Goal: Information Seeking & Learning: Learn about a topic

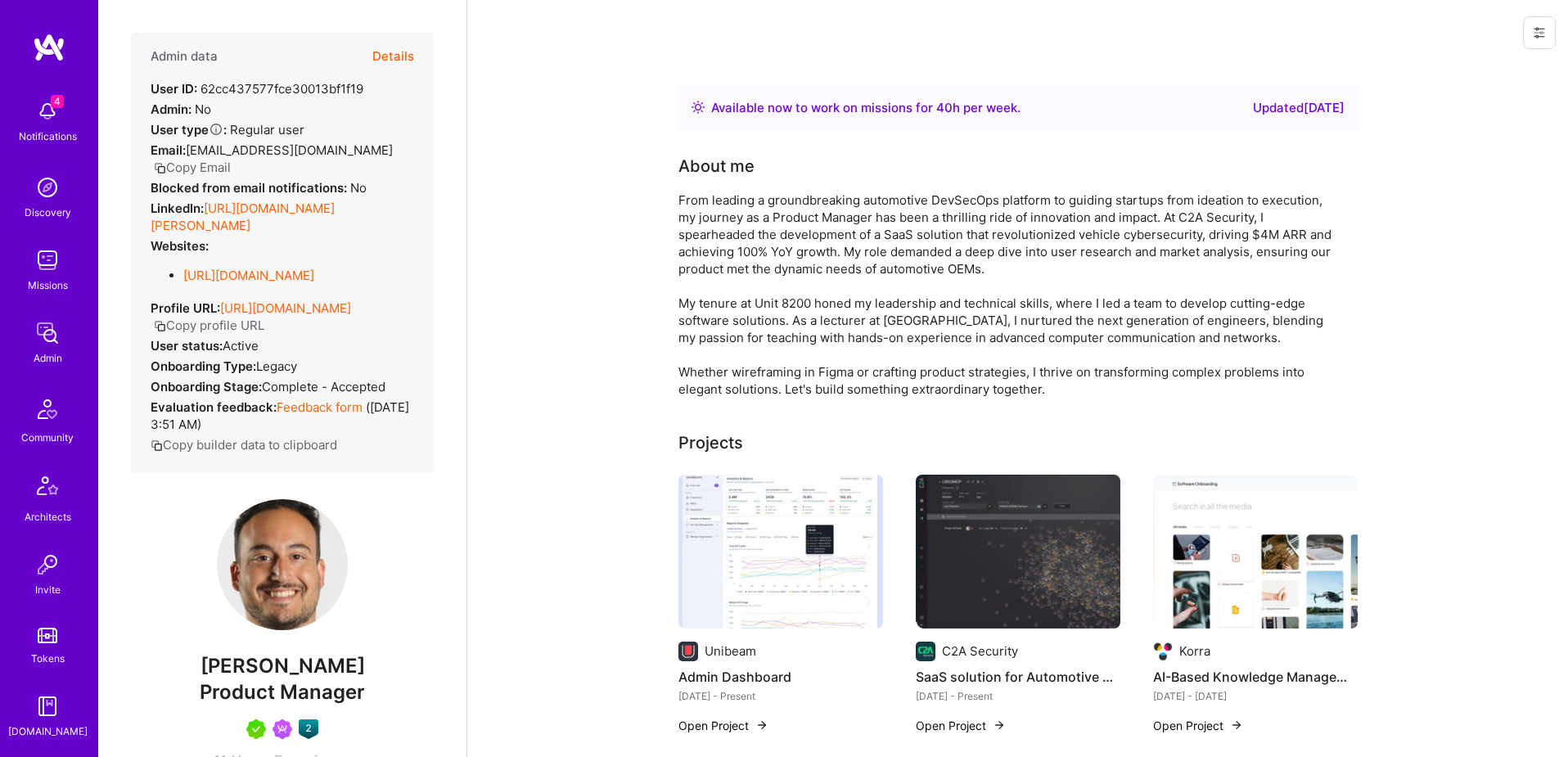
click at [311, 83] on div "User ID: 62cc437577fce30013bf1f19" at bounding box center [256, 89] width 212 height 17
copy div "62cc437577fce30013bf1f19"
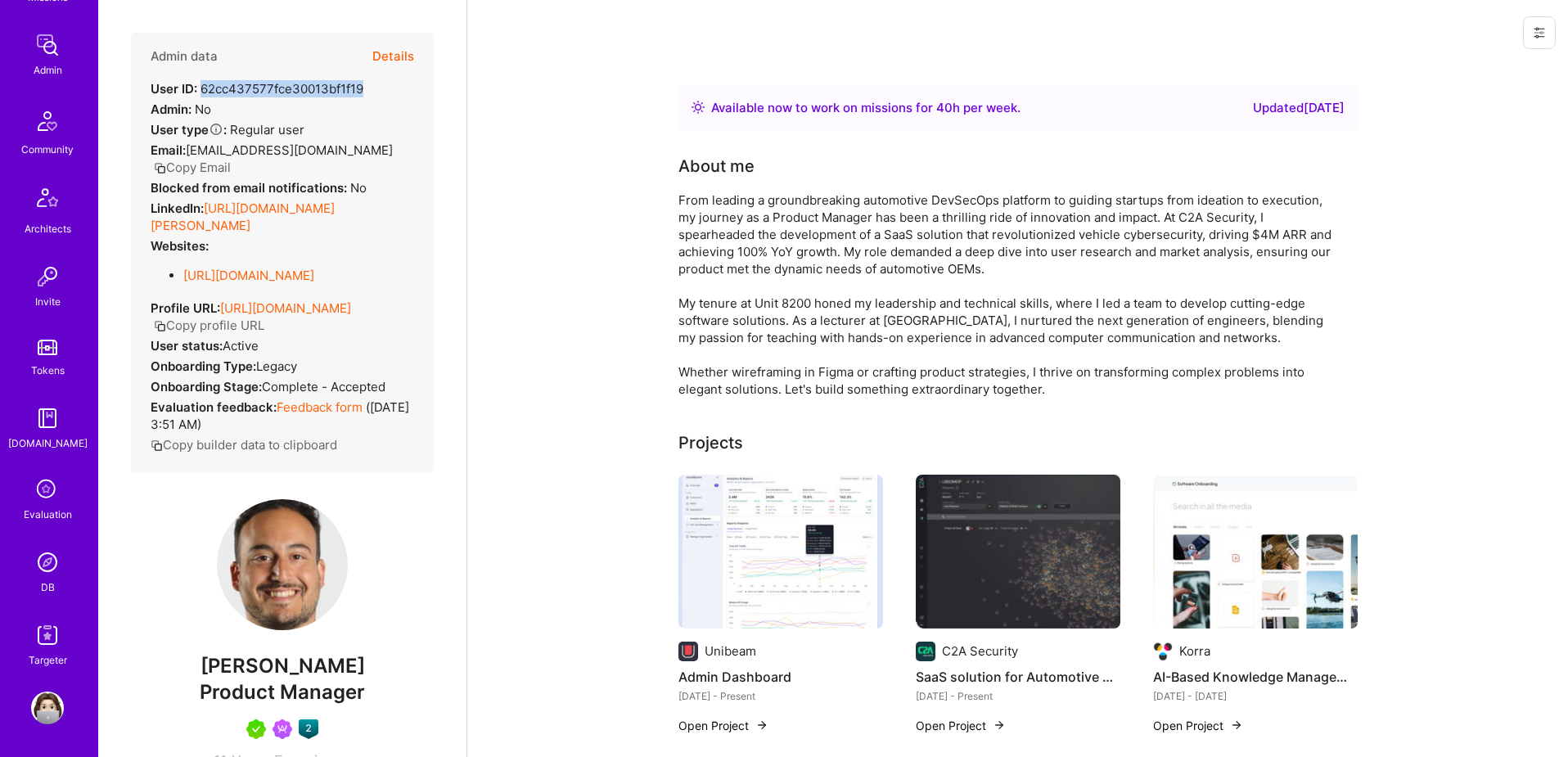
click at [51, 561] on img at bounding box center [47, 562] width 33 height 33
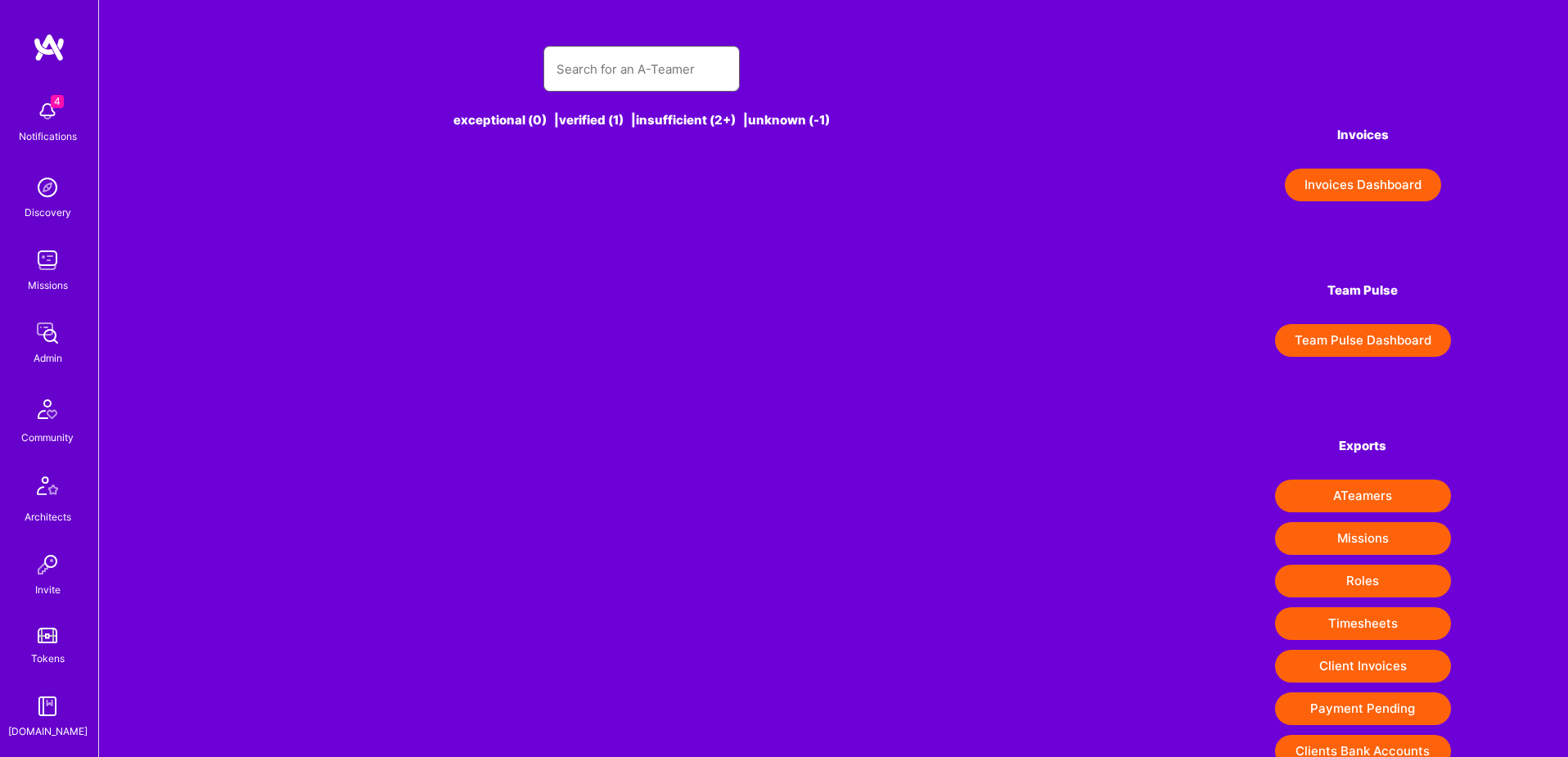
click at [625, 77] on input "text" at bounding box center [642, 69] width 170 height 42
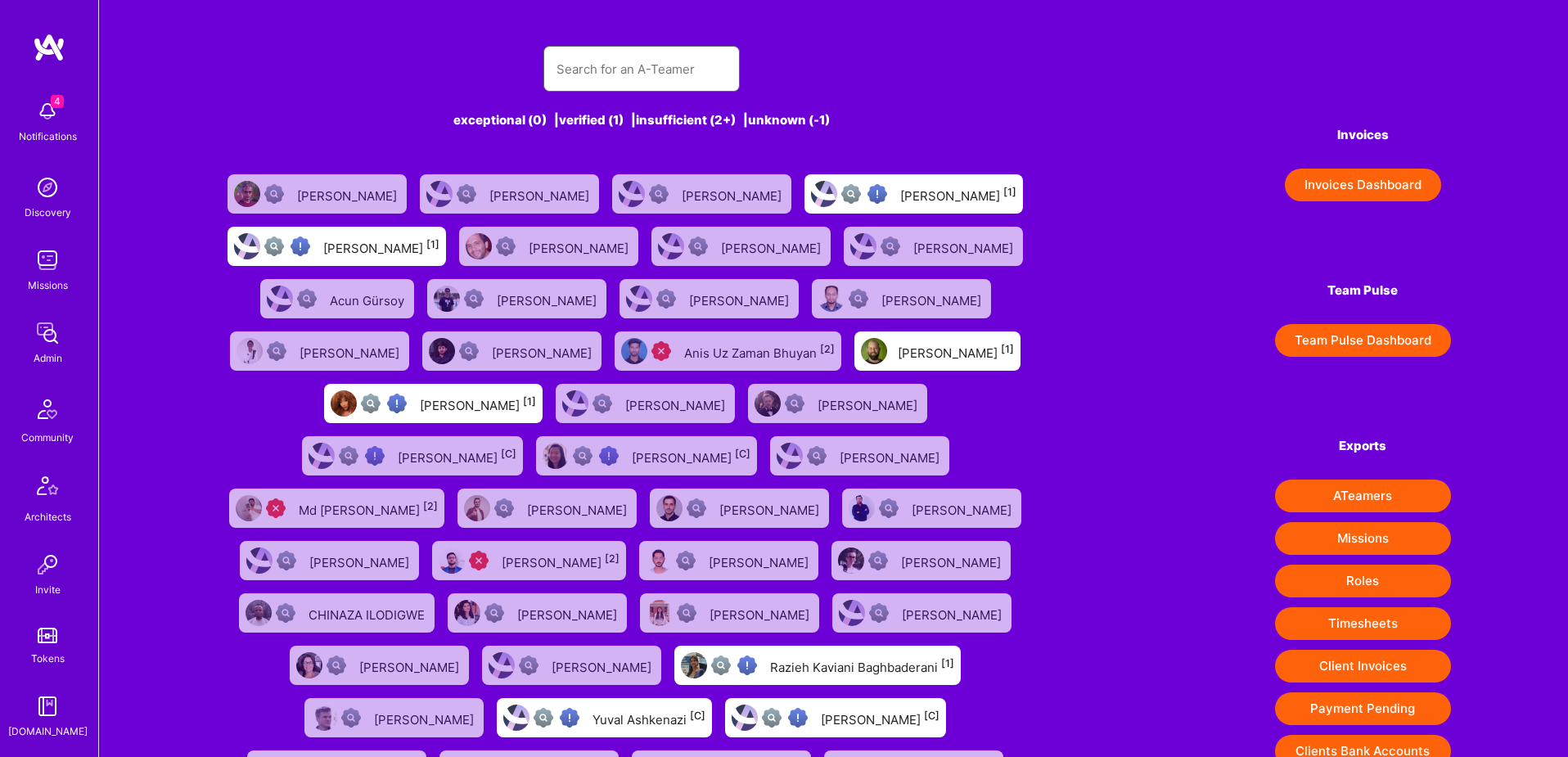
paste input "yael.schwartzbard@protonmail.com"
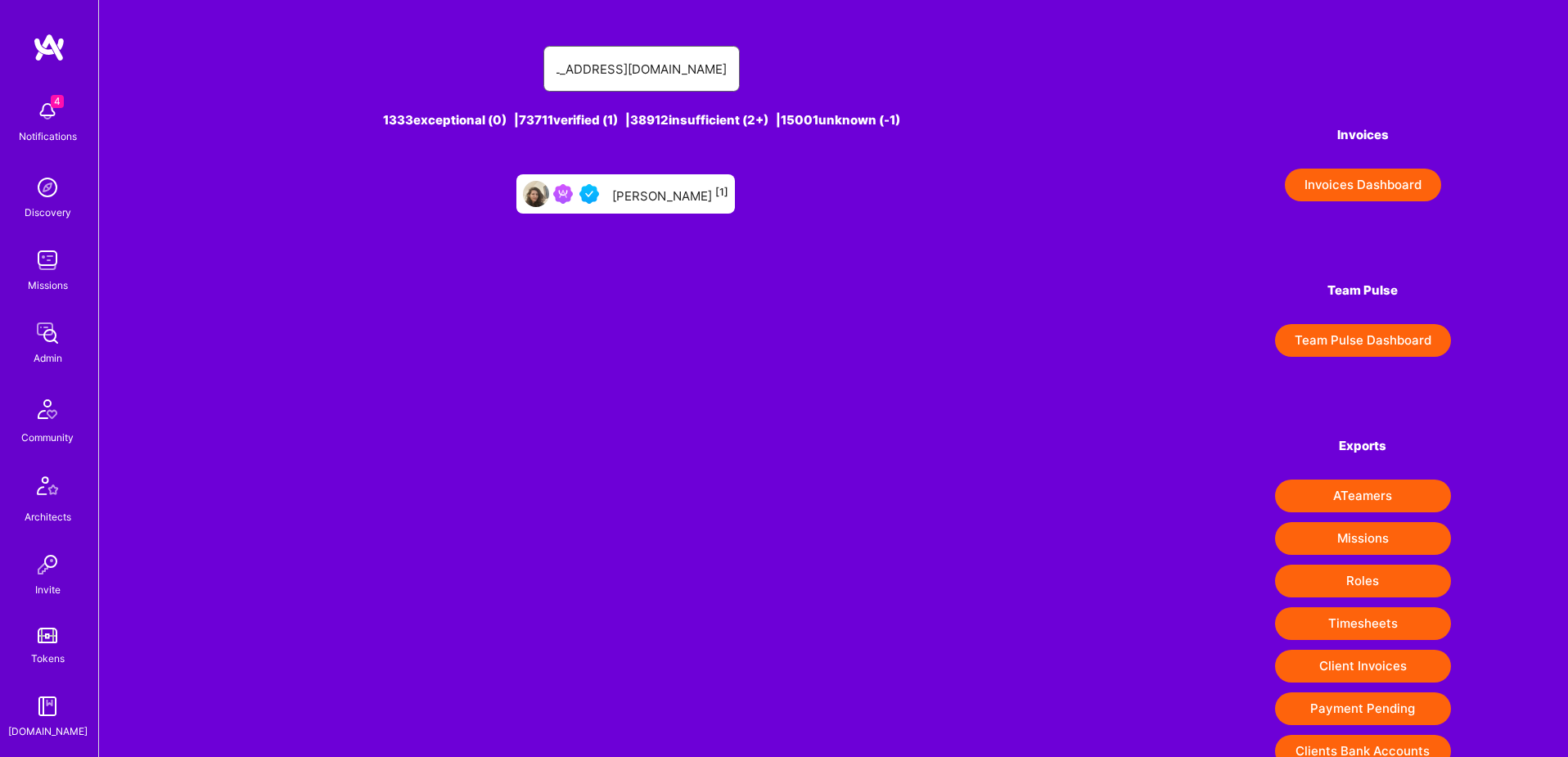
type input "yael.schwartzbard@protonmail.com"
click at [664, 201] on div "Yael Shwartzbard [1]" at bounding box center [670, 194] width 116 height 21
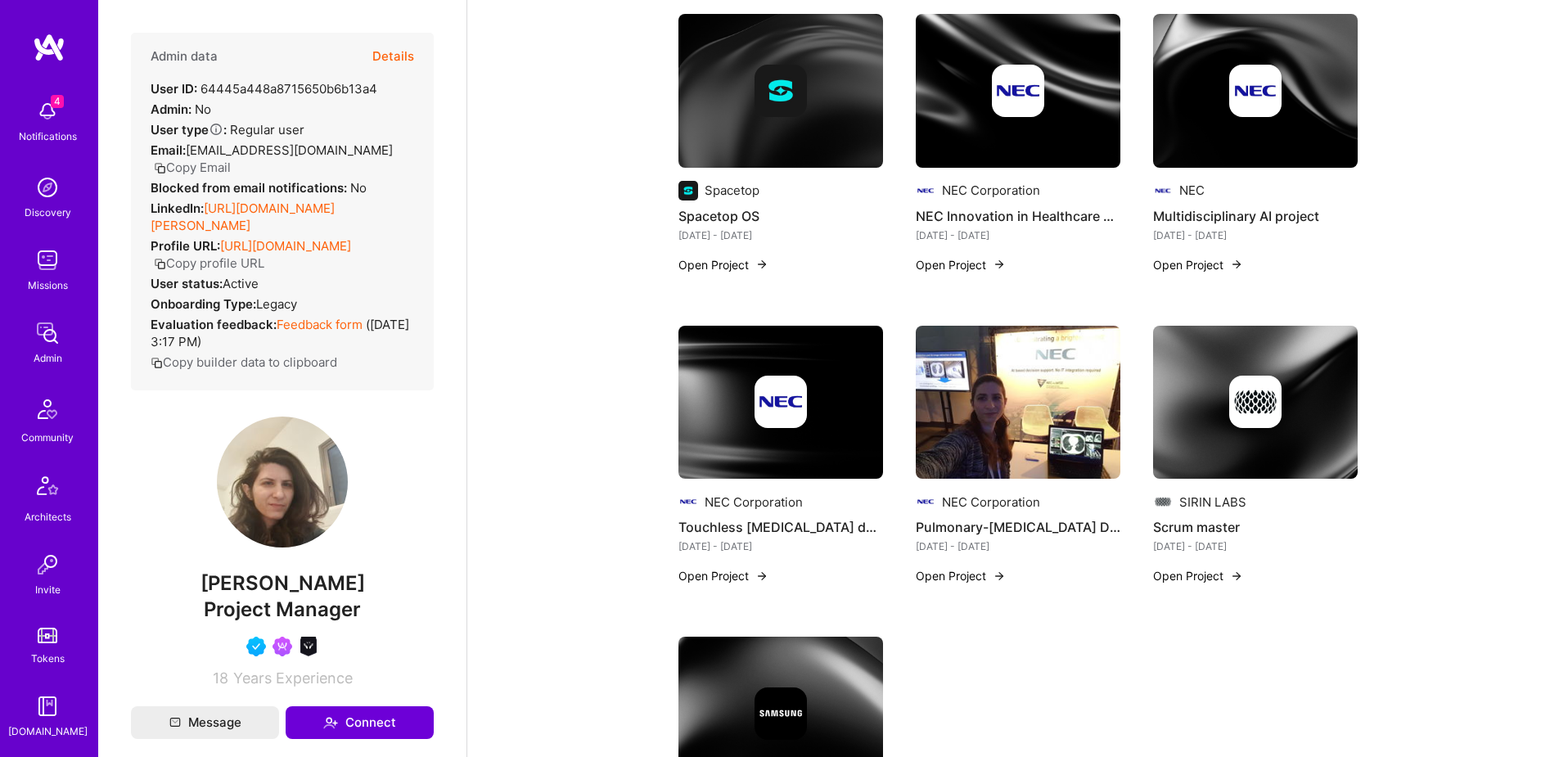
scroll to position [470, 0]
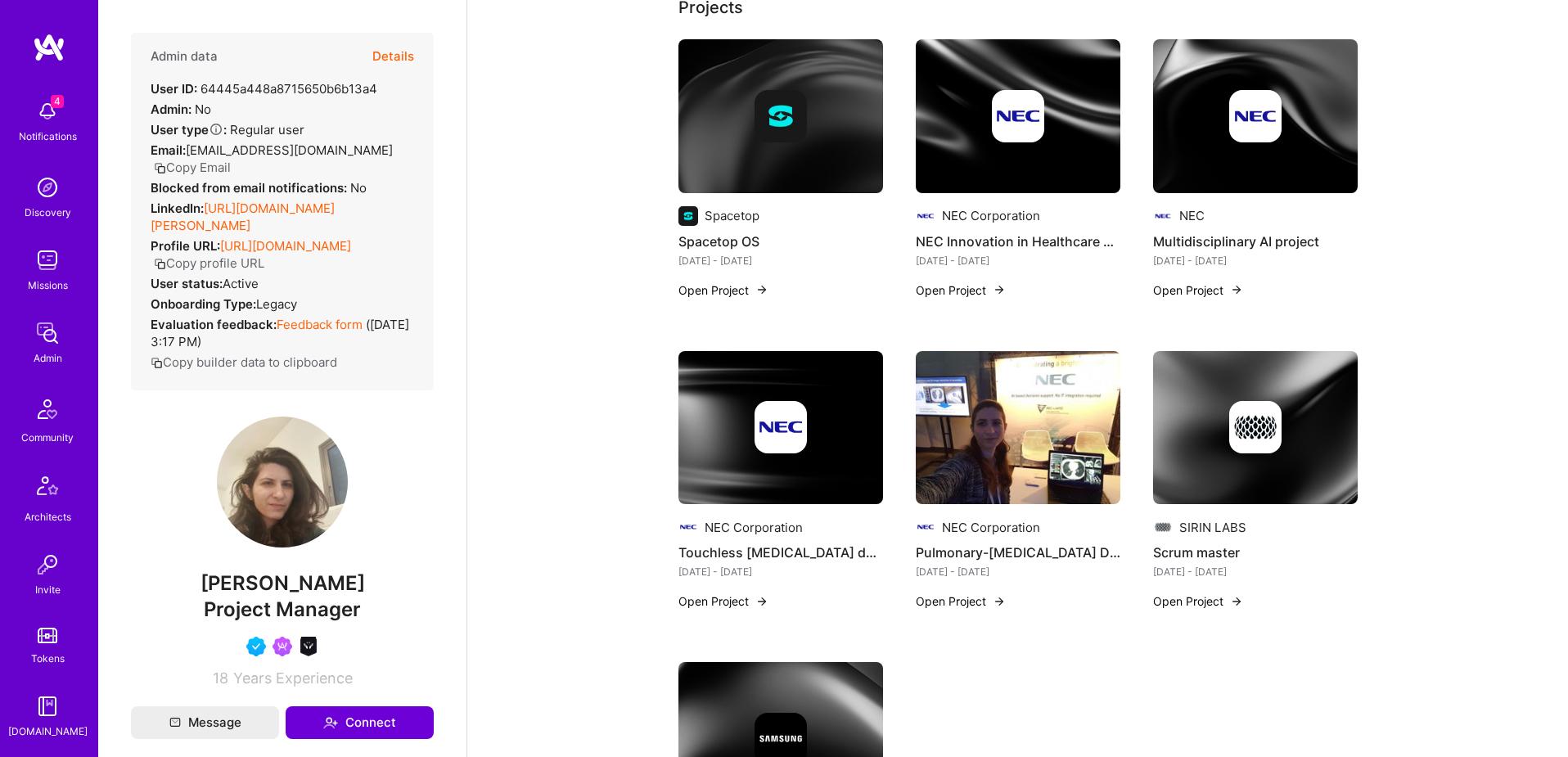
click at [1026, 122] on img at bounding box center [1018, 116] width 53 height 53
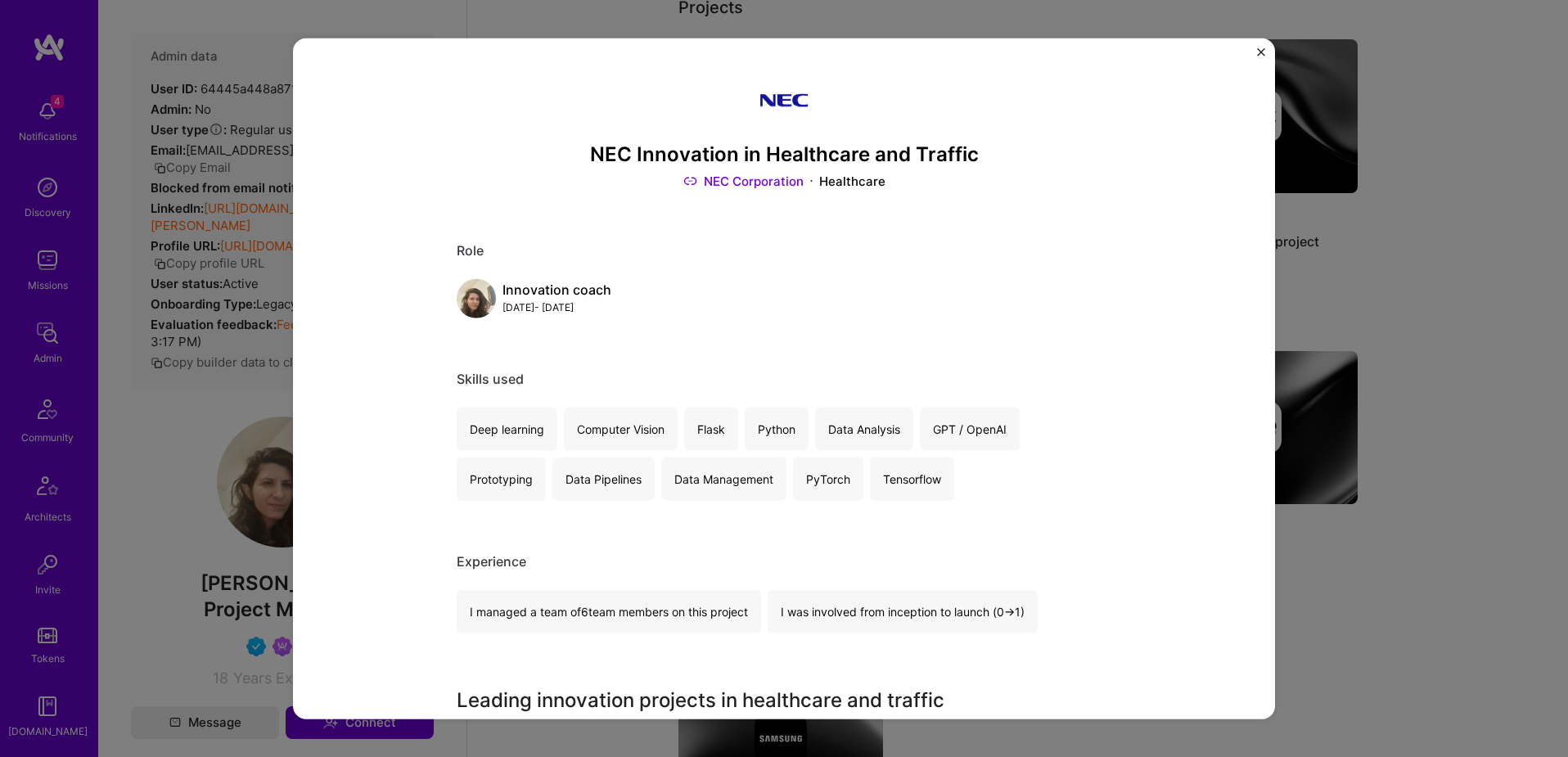
click at [1402, 426] on div "NEC Innovation in Healthcare and Traffic NEC Corporation Healthcare Role Innova…" at bounding box center [784, 378] width 1568 height 757
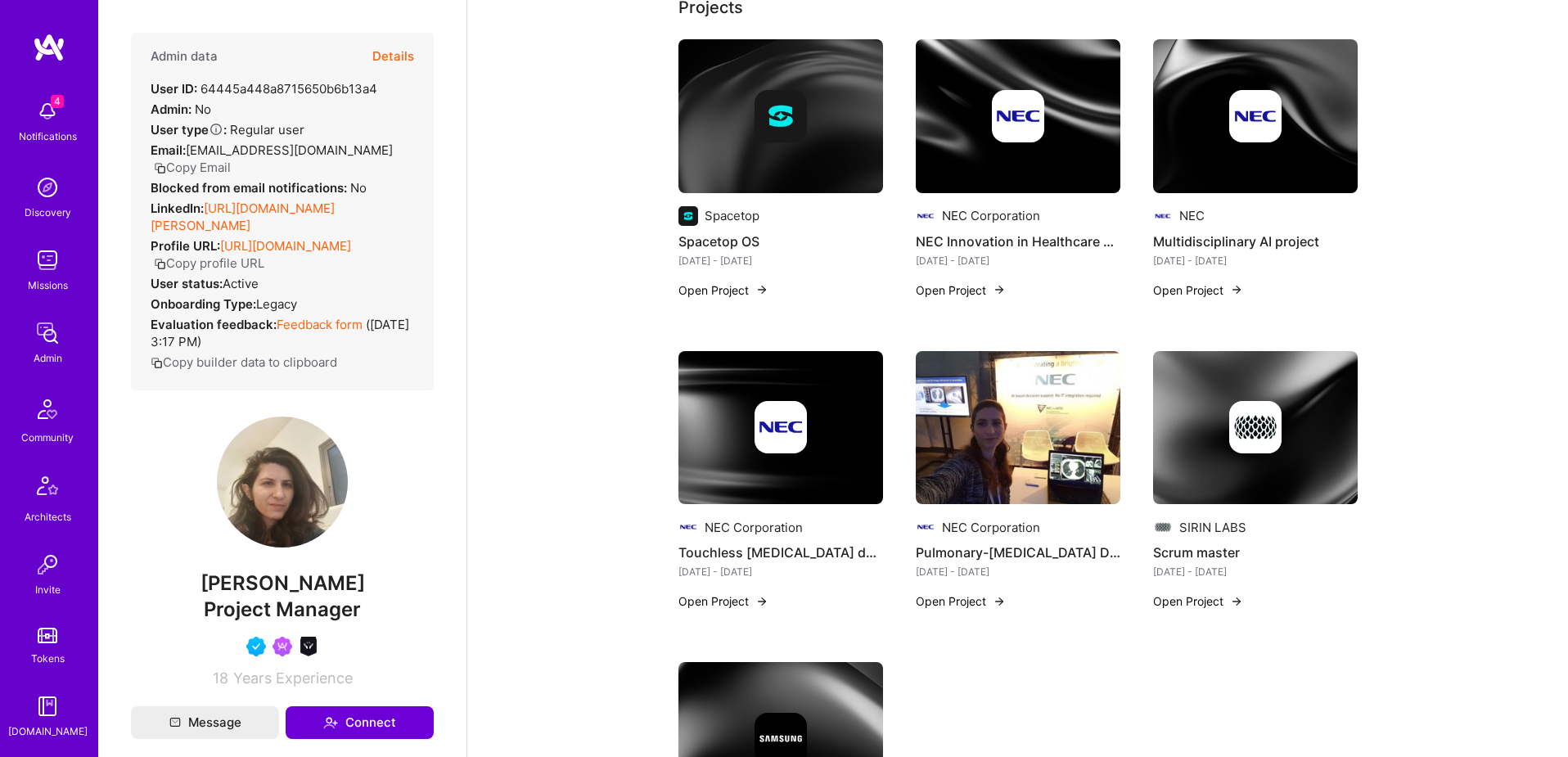
click at [1289, 143] on img at bounding box center [1255, 116] width 205 height 154
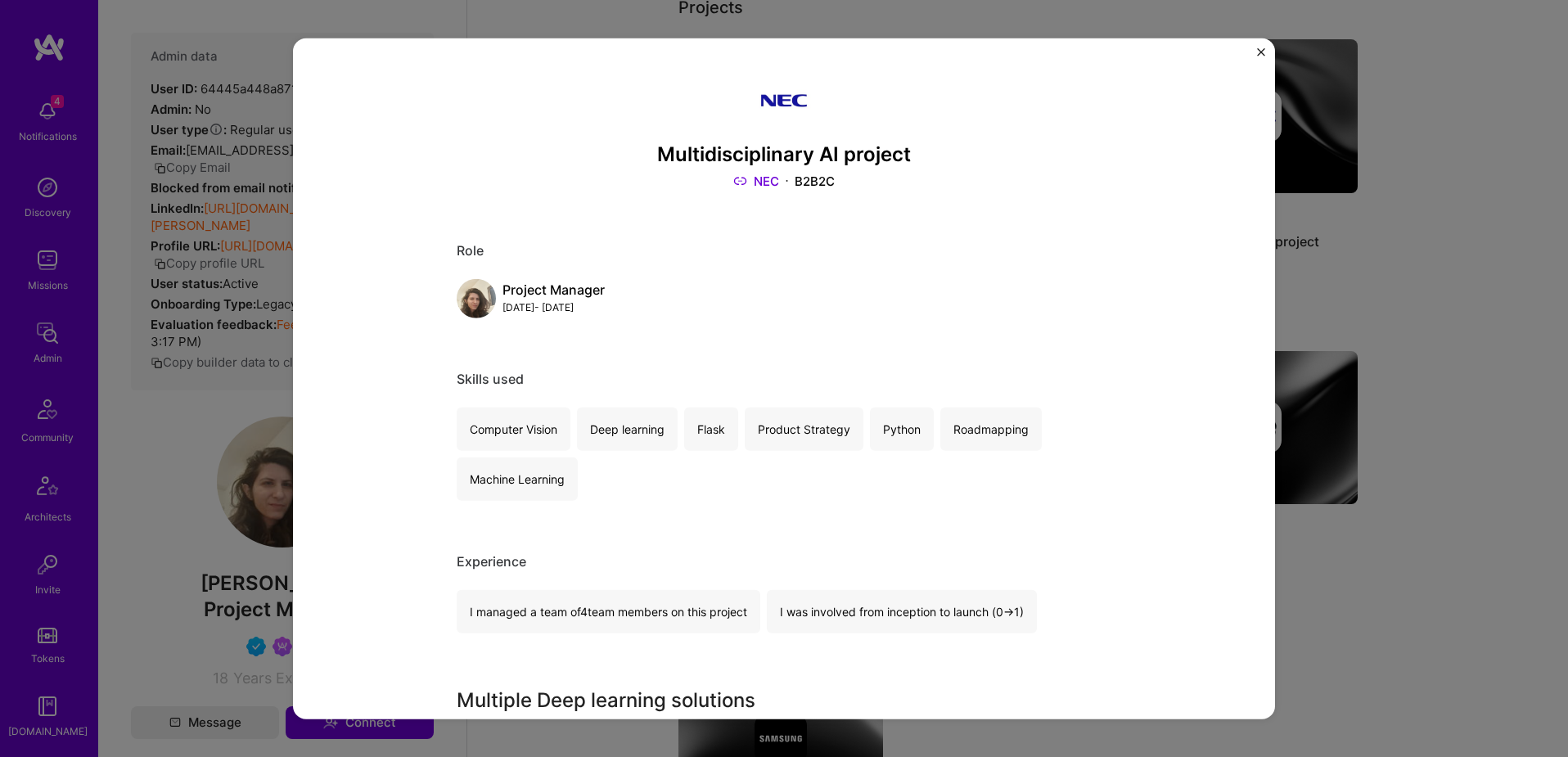
click at [1406, 299] on div "Multidisciplinary AI project NEC B2B2C Role Project Manager Sep, 2017 - Jan, 20…" at bounding box center [784, 378] width 1568 height 757
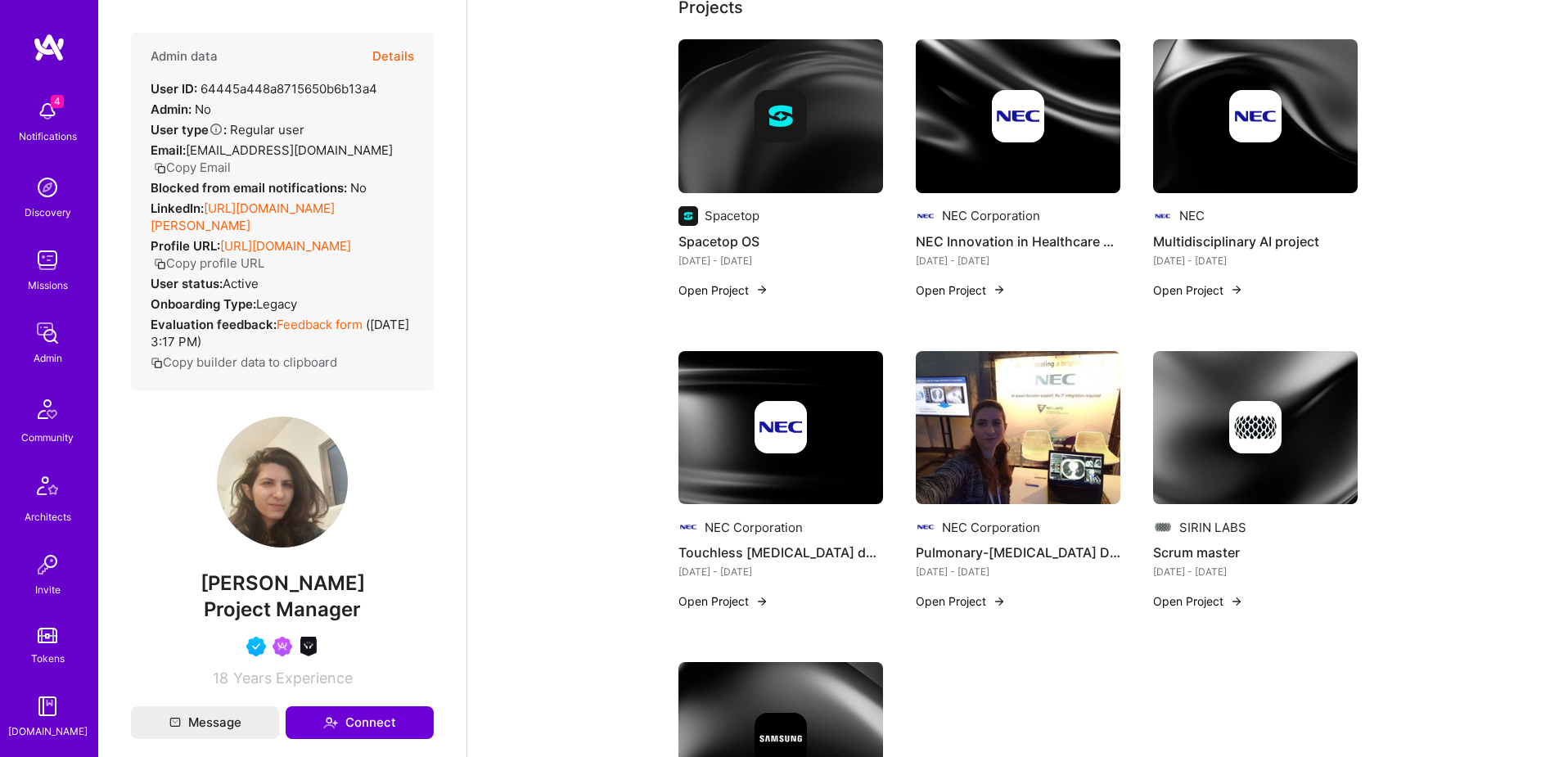
click at [698, 465] on img at bounding box center [781, 428] width 205 height 154
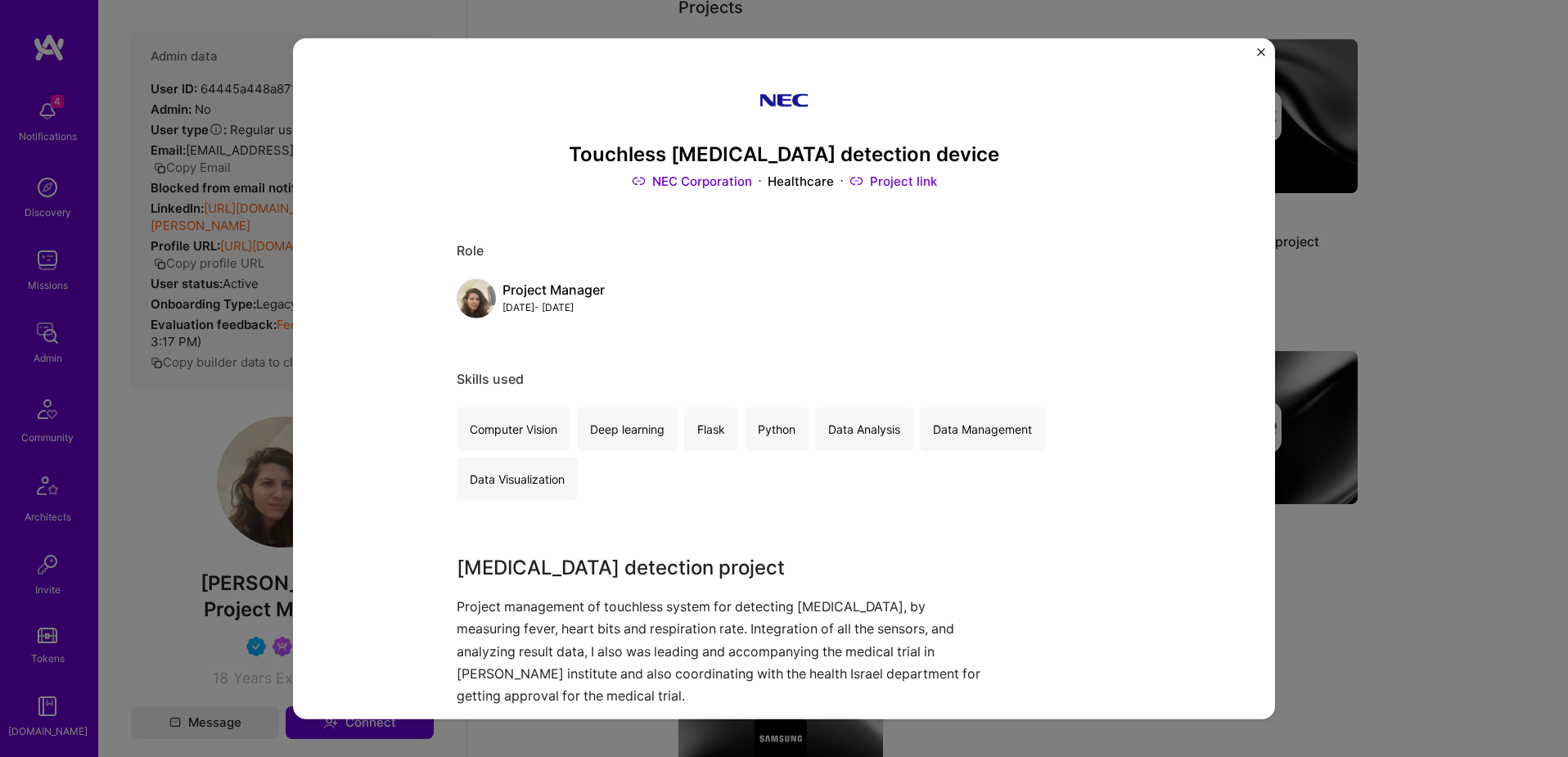
click at [1433, 271] on div "Touchless Covid-19 detection device NEC Corporation Healthcare Project link Rol…" at bounding box center [784, 378] width 1568 height 757
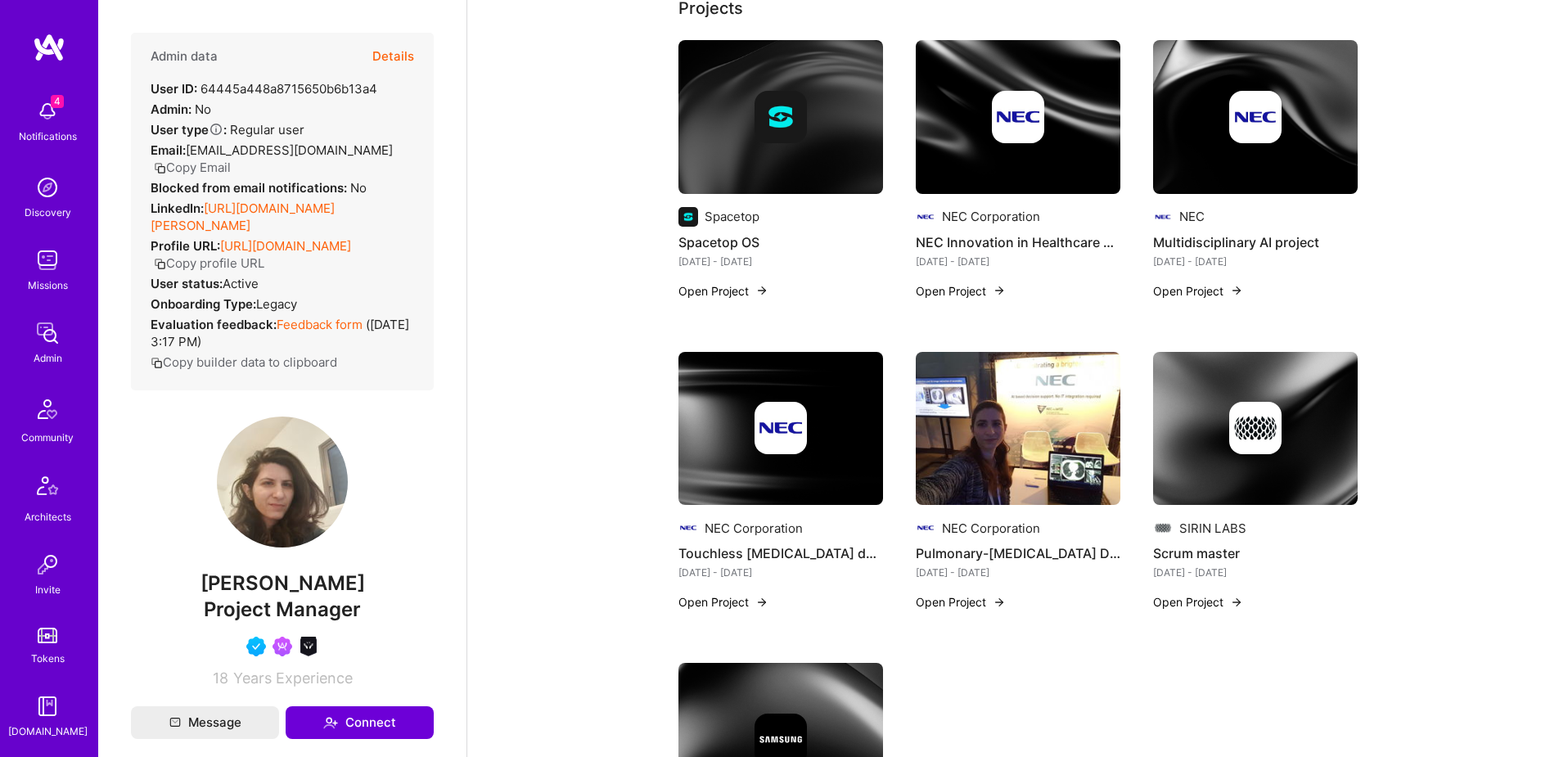
scroll to position [288, 0]
click at [42, 566] on img at bounding box center [47, 562] width 33 height 33
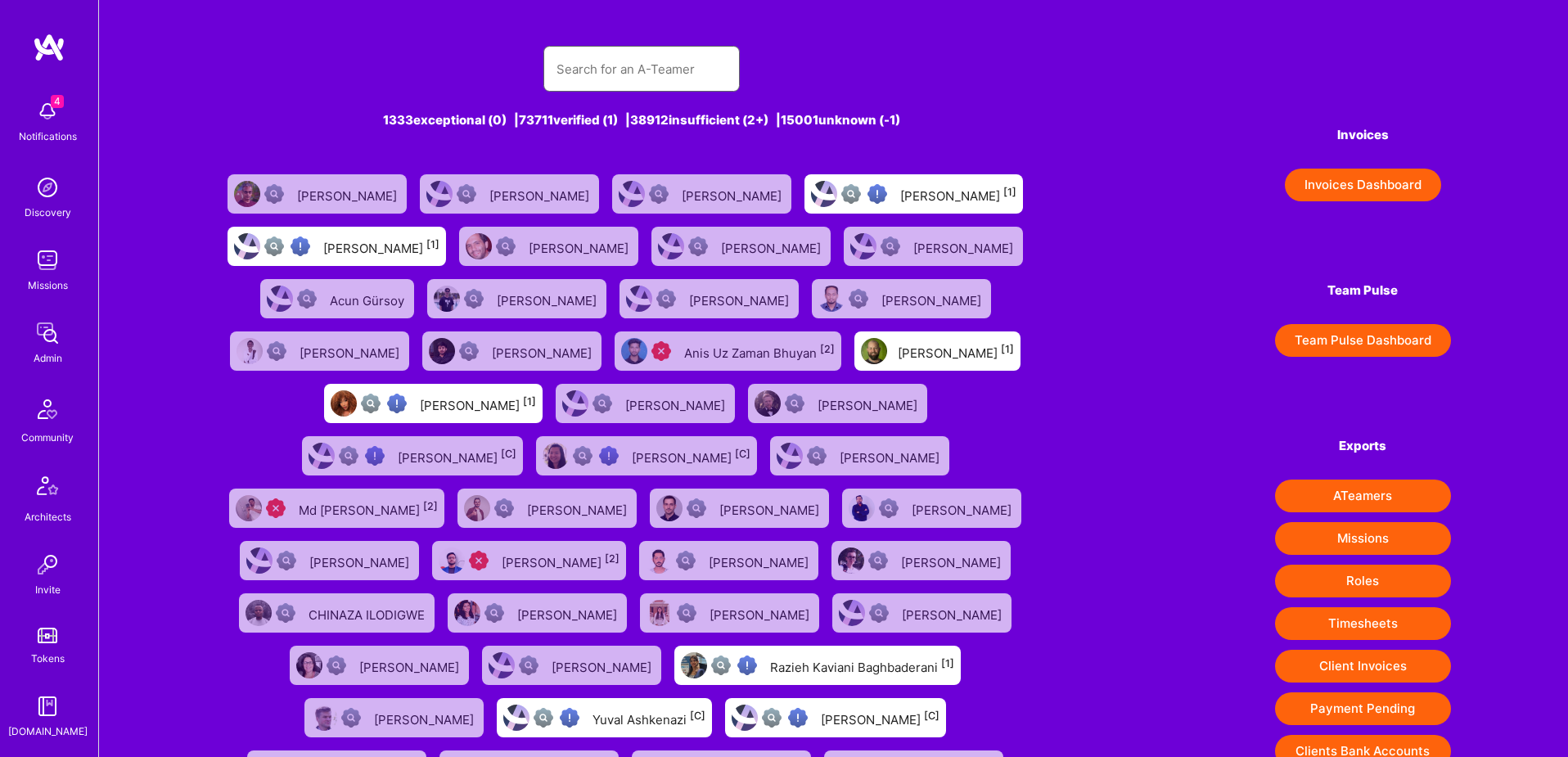
click at [656, 71] on input "text" at bounding box center [642, 69] width 170 height 42
paste input "adilmubeenwork@gmail.com"
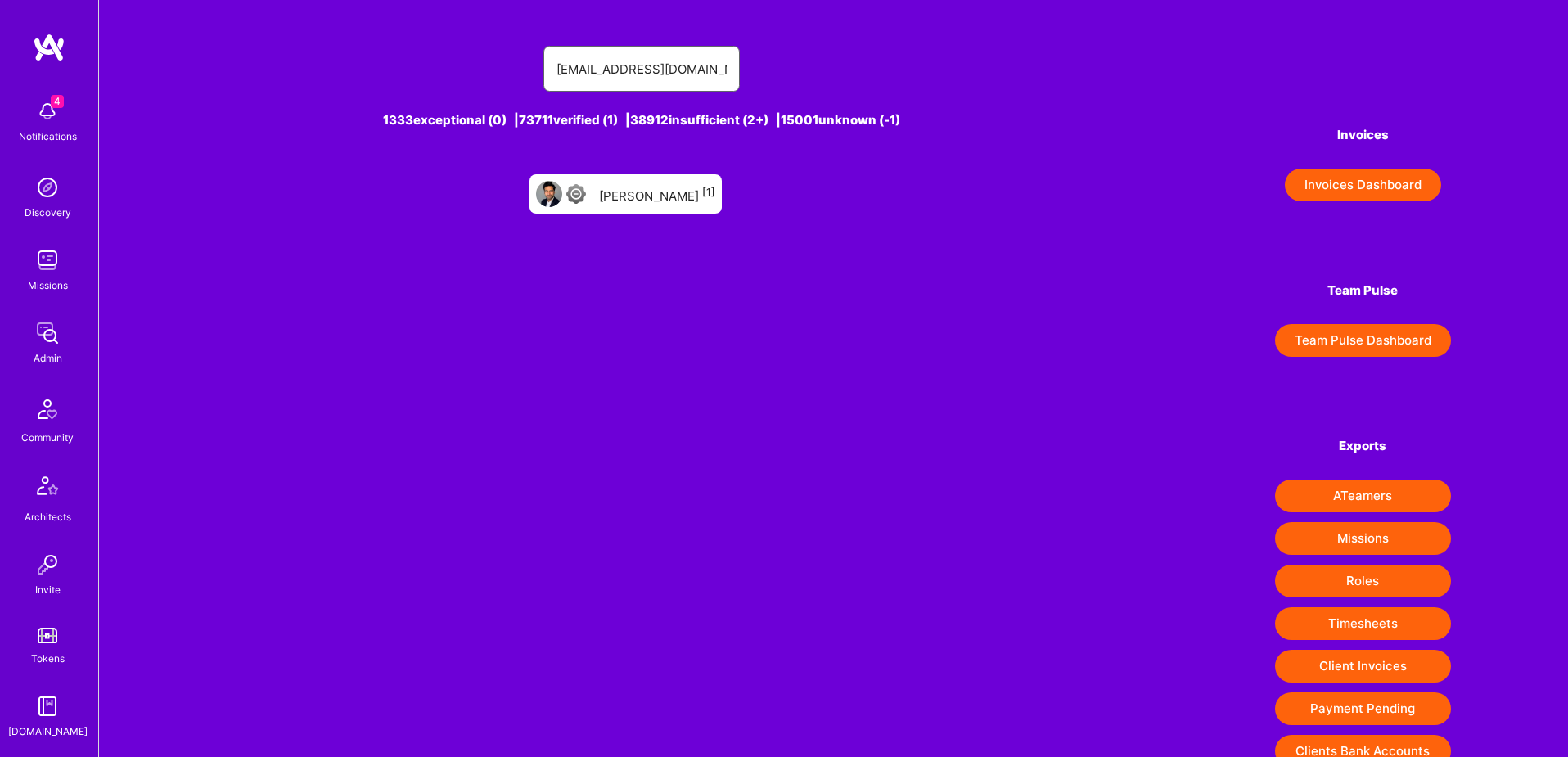
type input "adilmubeenwork@gmail.com"
click at [661, 200] on div "Adil Mubeen [1]" at bounding box center [656, 194] width 116 height 21
